Goal: Check status: Check status

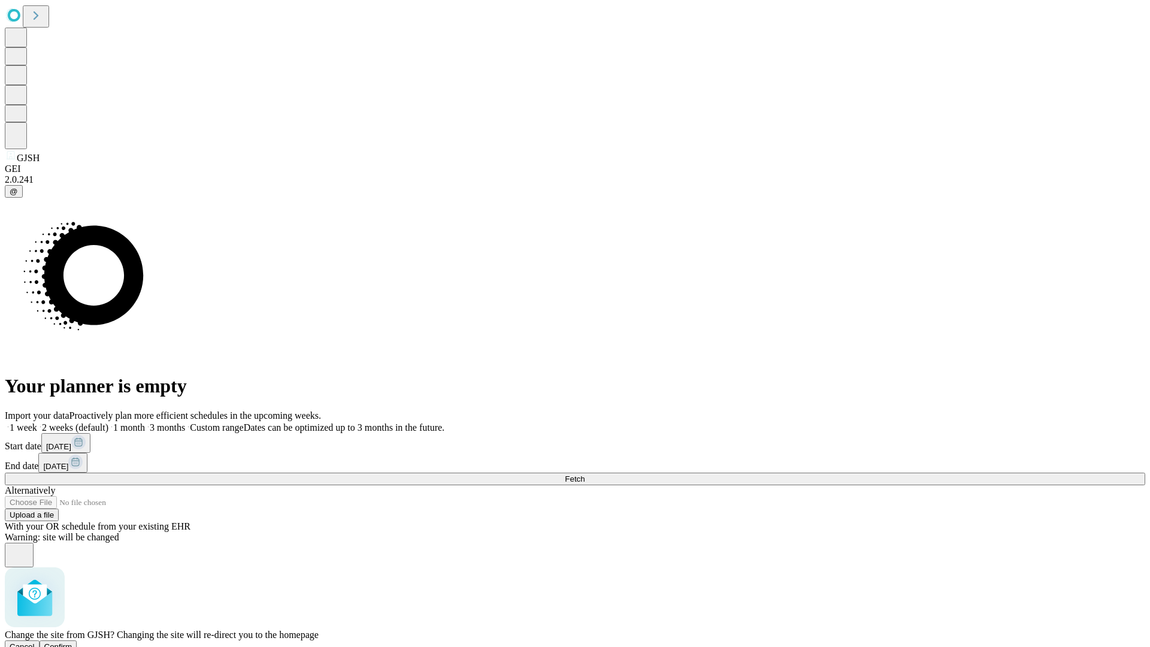
click at [72, 642] on span "Confirm" at bounding box center [58, 646] width 28 height 9
click at [37, 422] on label "1 week" at bounding box center [21, 427] width 32 height 10
click at [585, 474] on span "Fetch" at bounding box center [575, 478] width 20 height 9
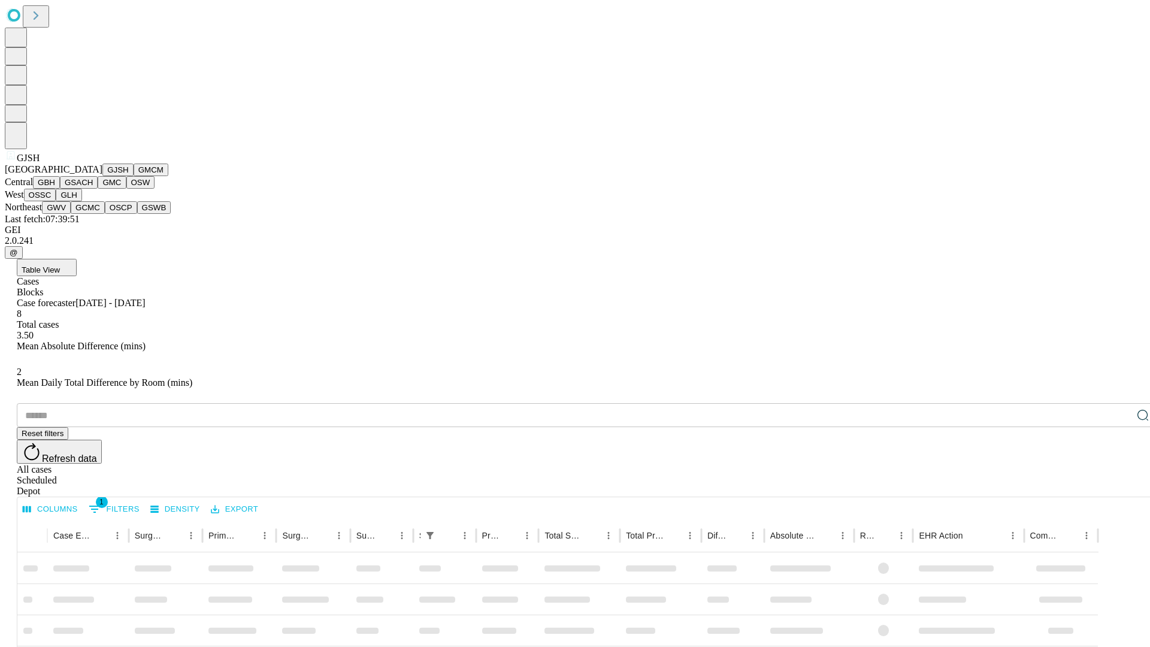
click at [134, 176] on button "GMCM" at bounding box center [151, 170] width 35 height 13
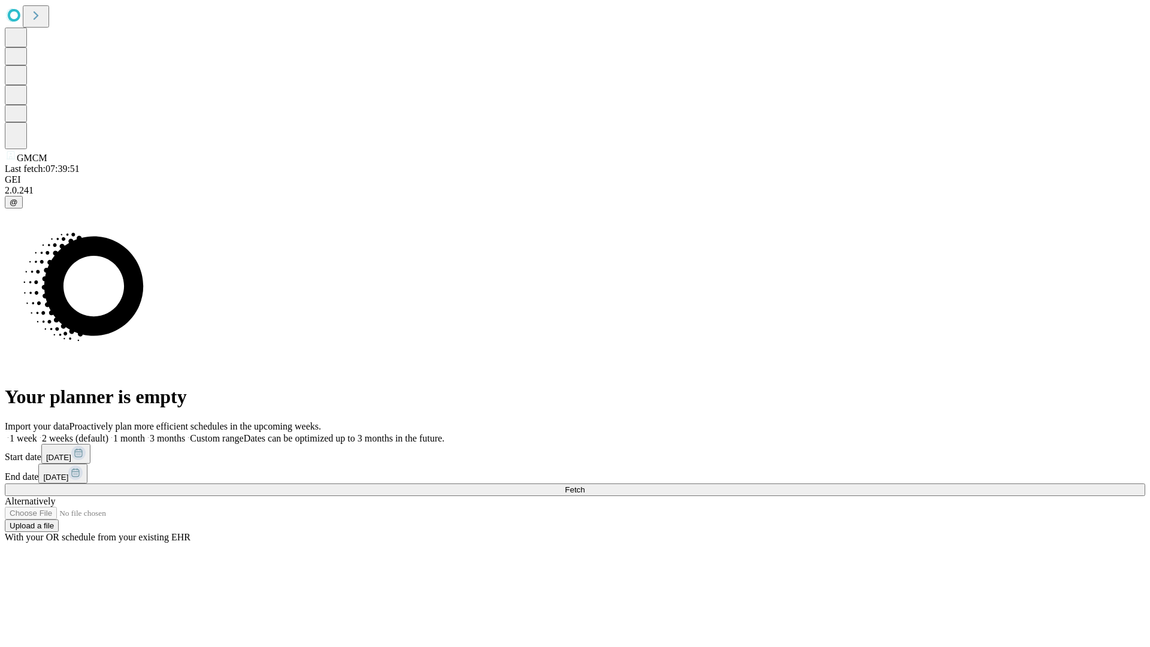
click at [37, 433] on label "1 week" at bounding box center [21, 438] width 32 height 10
click at [585, 485] on span "Fetch" at bounding box center [575, 489] width 20 height 9
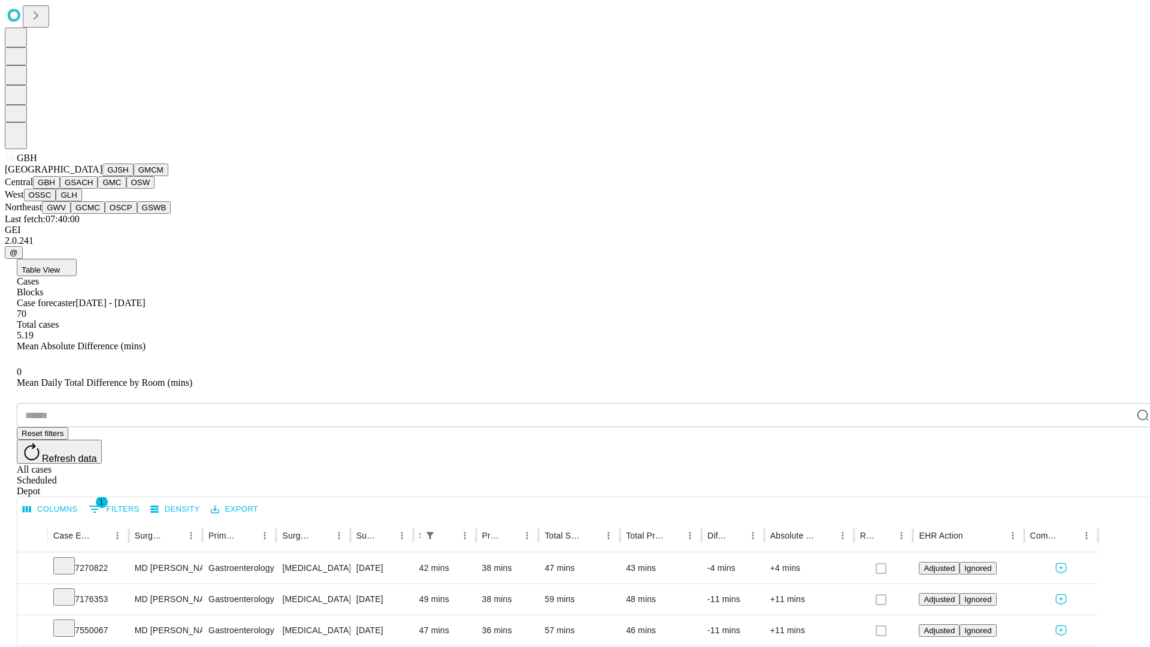
click at [93, 189] on button "GSACH" at bounding box center [79, 182] width 38 height 13
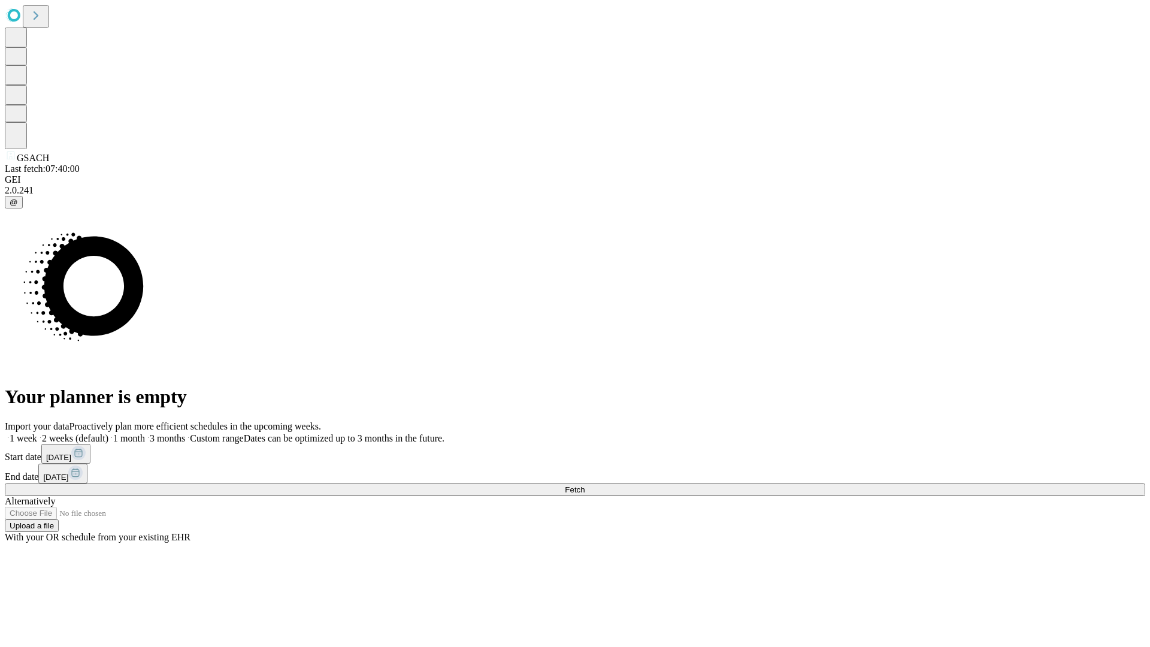
click at [37, 433] on label "1 week" at bounding box center [21, 438] width 32 height 10
click at [585, 485] on span "Fetch" at bounding box center [575, 489] width 20 height 9
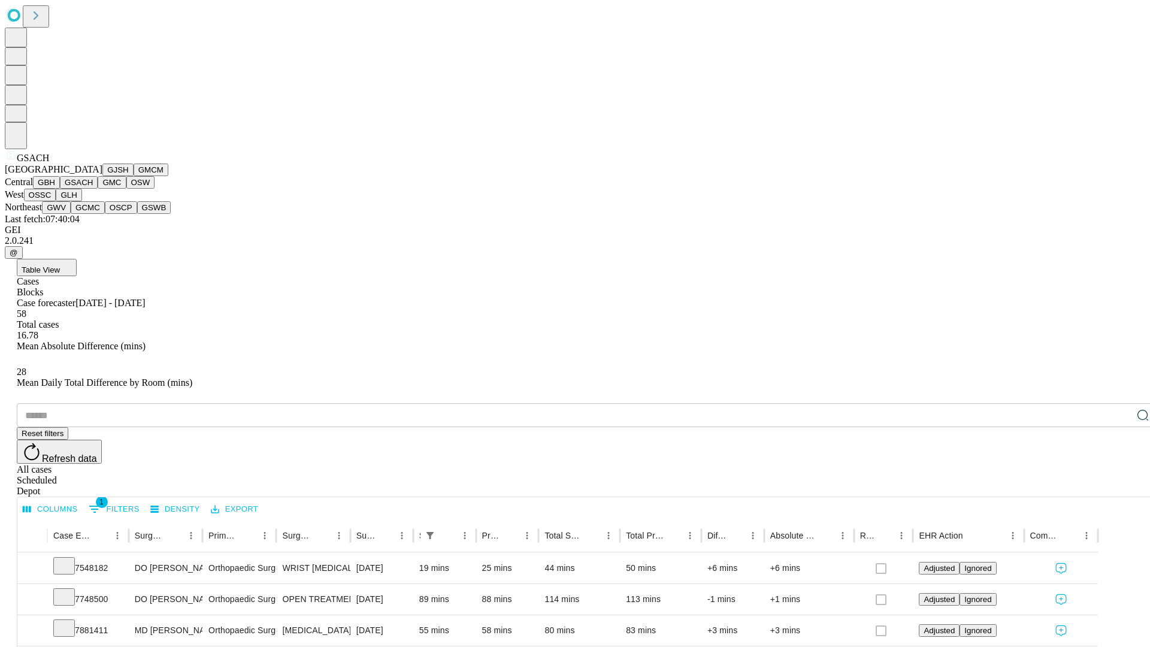
click at [98, 189] on button "GMC" at bounding box center [112, 182] width 28 height 13
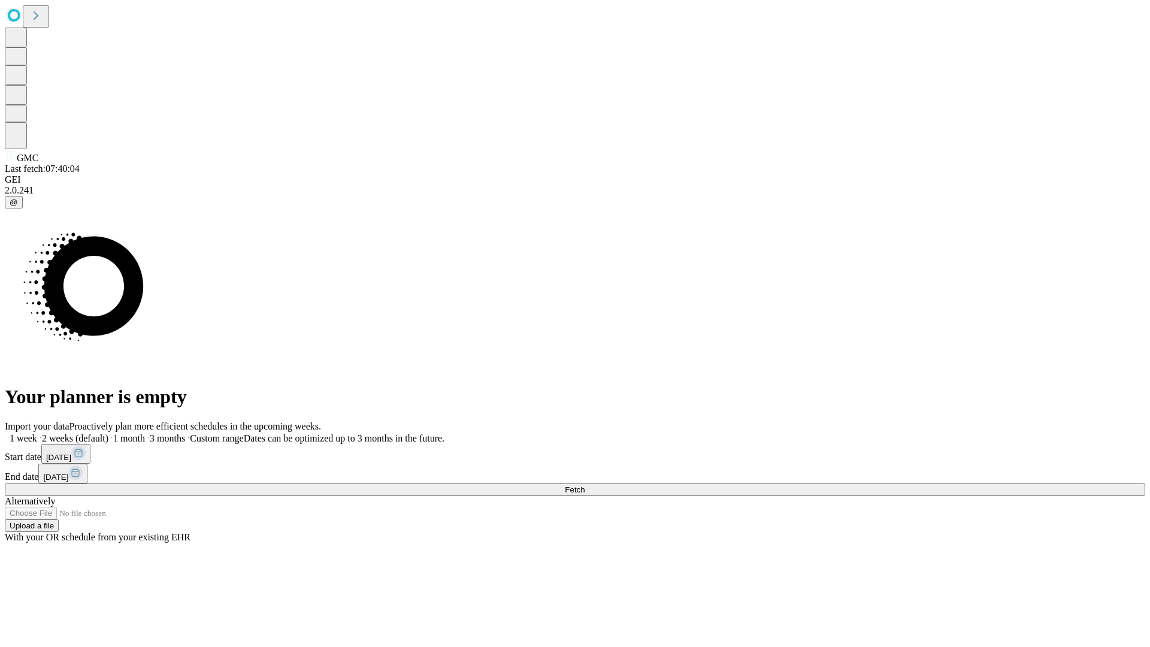
click at [585, 485] on span "Fetch" at bounding box center [575, 489] width 20 height 9
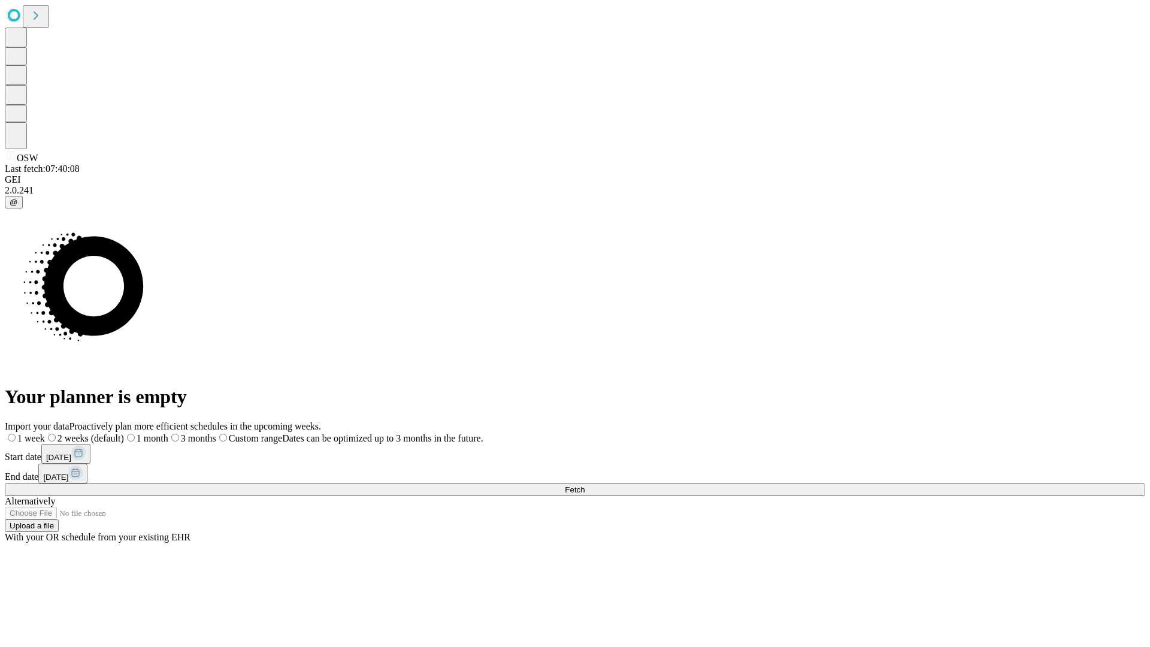
click at [45, 433] on label "1 week" at bounding box center [25, 438] width 40 height 10
click at [585, 485] on span "Fetch" at bounding box center [575, 489] width 20 height 9
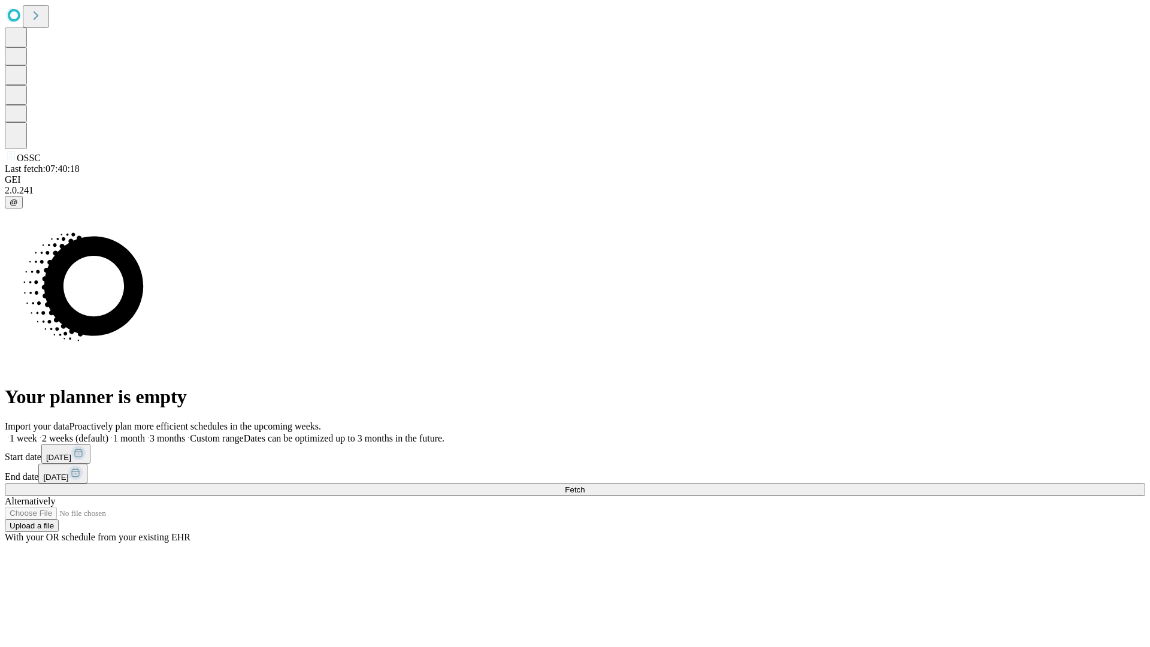
click at [37, 433] on label "1 week" at bounding box center [21, 438] width 32 height 10
click at [585, 485] on span "Fetch" at bounding box center [575, 489] width 20 height 9
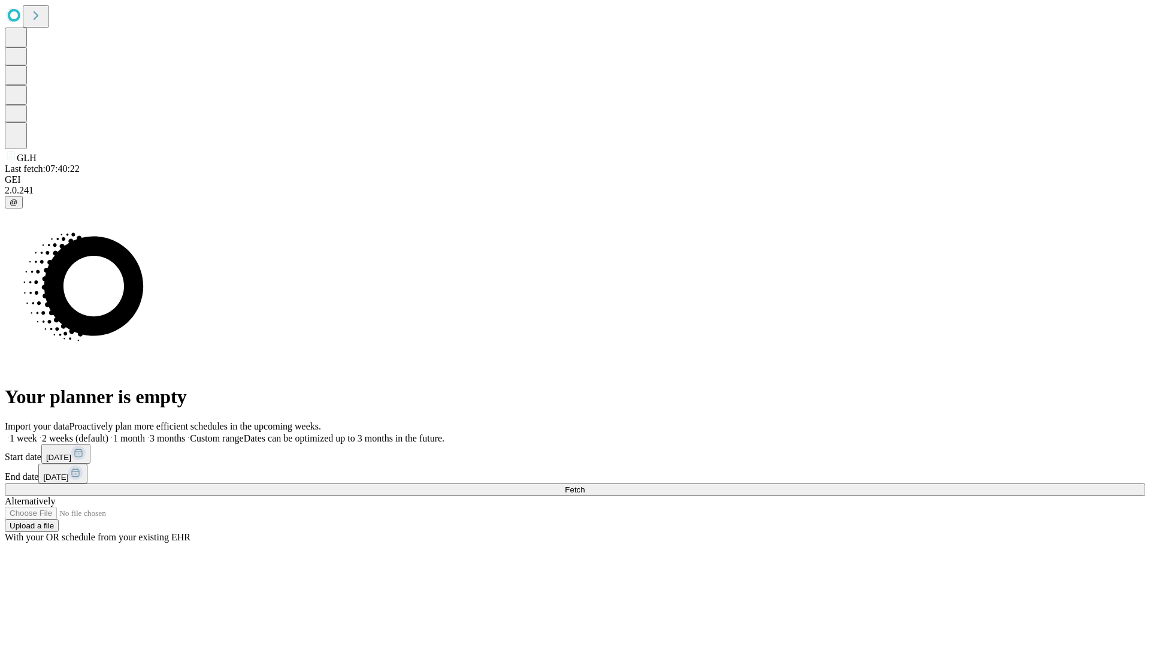
click at [37, 433] on label "1 week" at bounding box center [21, 438] width 32 height 10
click at [585, 485] on span "Fetch" at bounding box center [575, 489] width 20 height 9
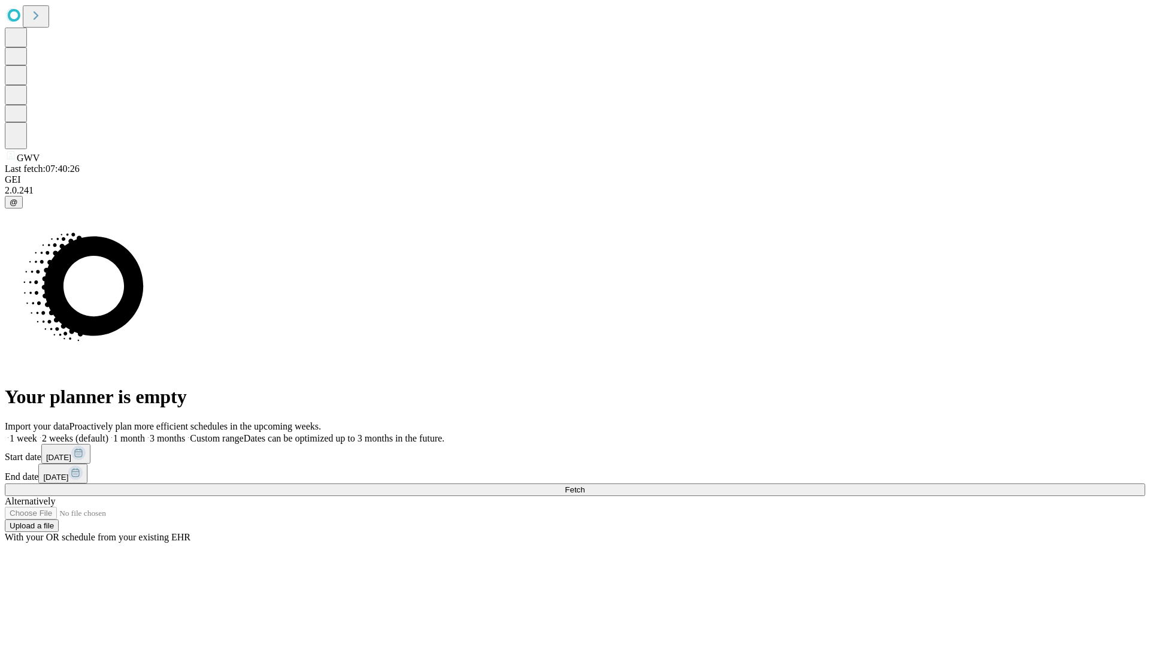
click at [37, 433] on label "1 week" at bounding box center [21, 438] width 32 height 10
click at [585, 485] on span "Fetch" at bounding box center [575, 489] width 20 height 9
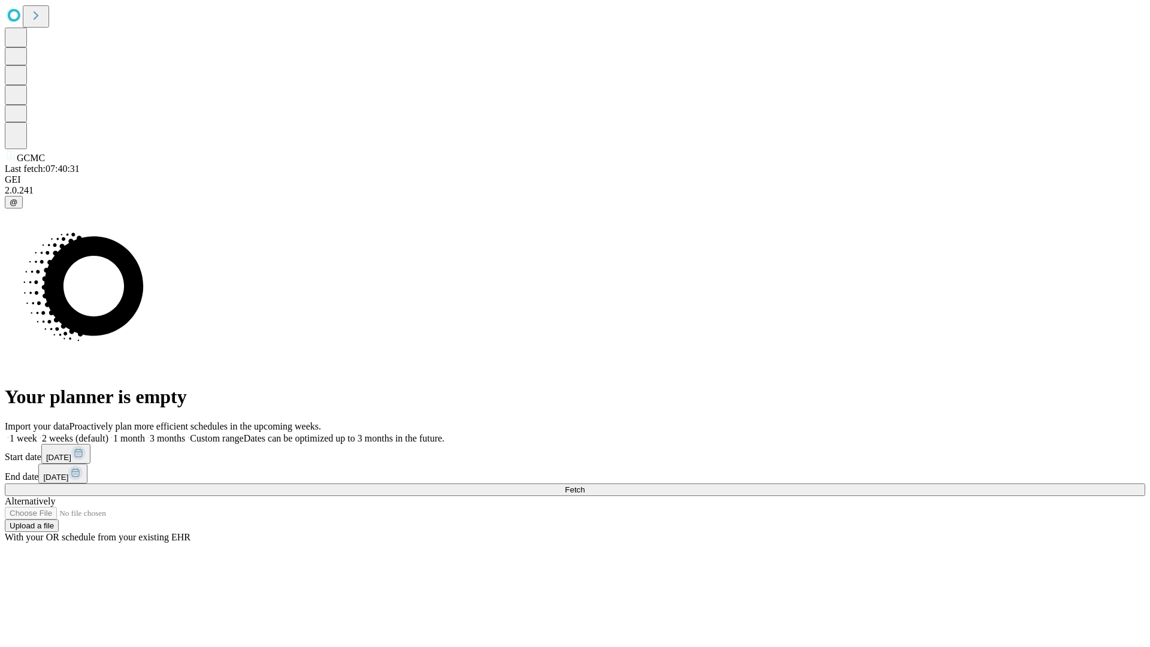
click at [37, 433] on label "1 week" at bounding box center [21, 438] width 32 height 10
click at [585, 485] on span "Fetch" at bounding box center [575, 489] width 20 height 9
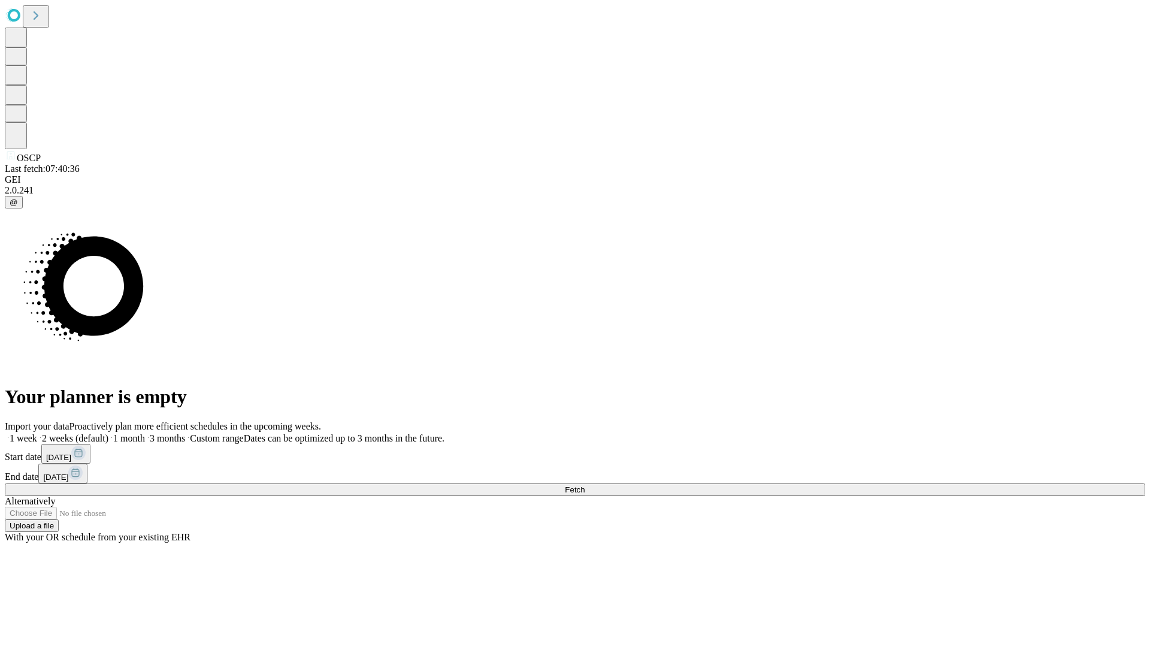
click at [37, 433] on label "1 week" at bounding box center [21, 438] width 32 height 10
click at [585, 485] on span "Fetch" at bounding box center [575, 489] width 20 height 9
